Goal: Register for event/course

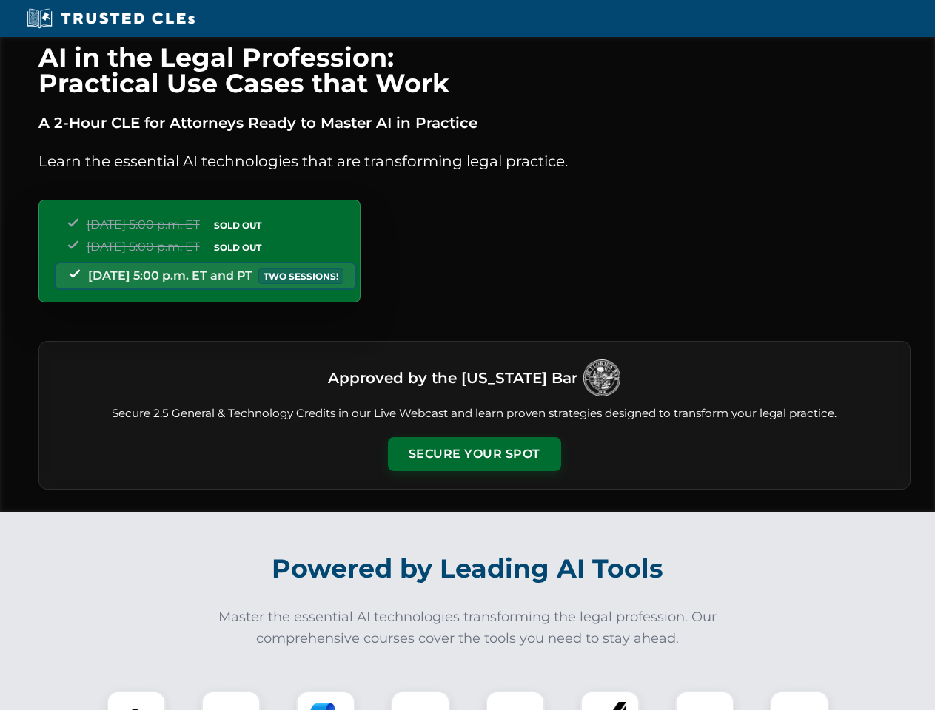
click at [474, 454] on button "Secure Your Spot" at bounding box center [474, 454] width 173 height 34
click at [136, 701] on img at bounding box center [136, 720] width 43 height 43
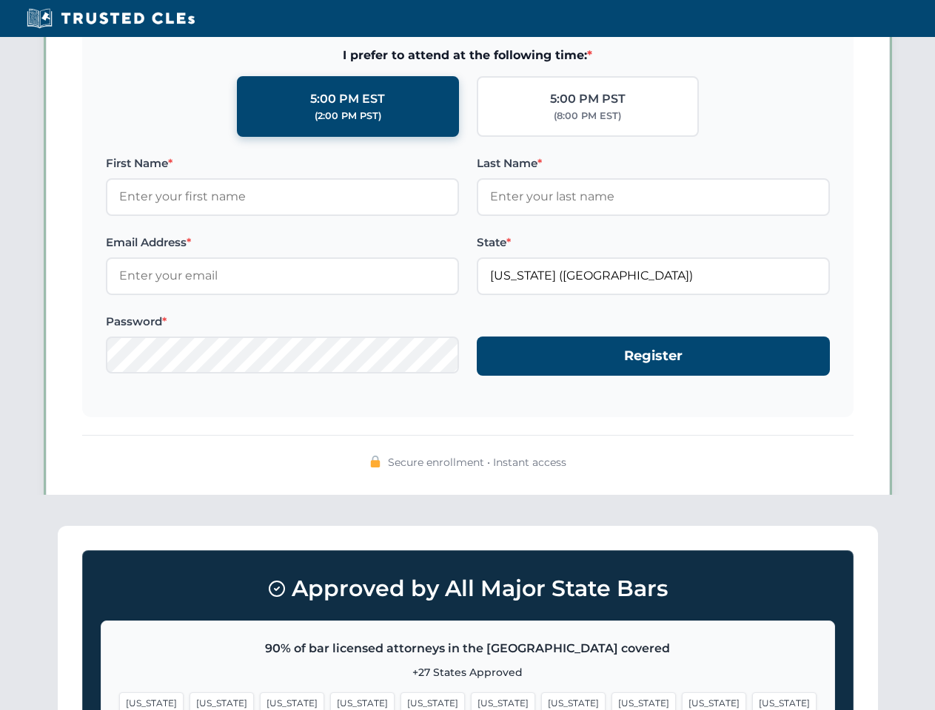
click at [541, 701] on span "[US_STATE]" at bounding box center [573, 703] width 64 height 21
click at [682, 701] on span "[US_STATE]" at bounding box center [714, 703] width 64 height 21
